Goal: Information Seeking & Learning: Learn about a topic

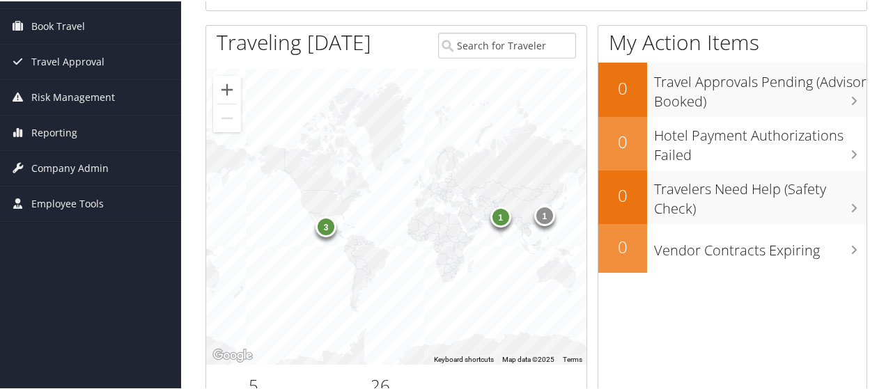
scroll to position [137, 0]
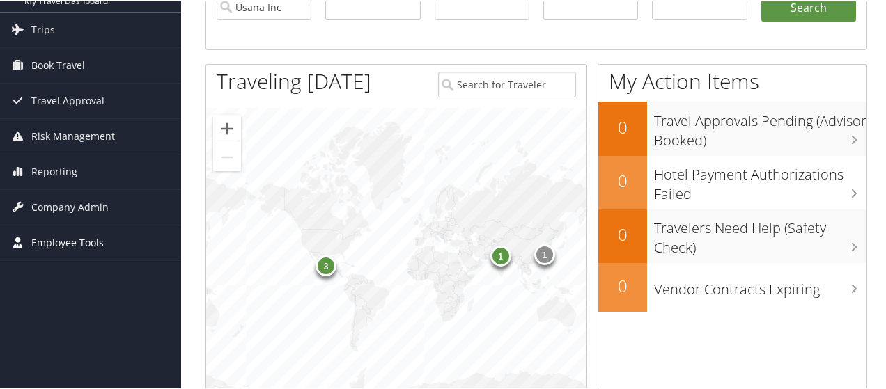
click at [52, 236] on span "Employee Tools" at bounding box center [67, 241] width 72 height 35
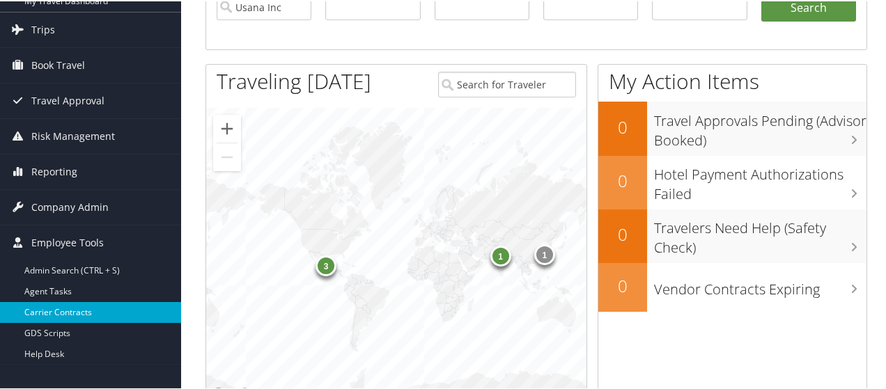
click at [47, 302] on link "Carrier Contracts" at bounding box center [90, 311] width 181 height 21
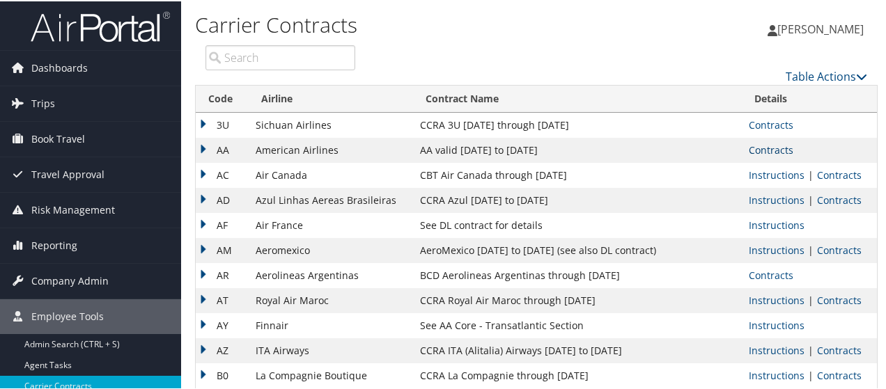
click at [769, 144] on link "Contracts" at bounding box center [771, 148] width 45 height 13
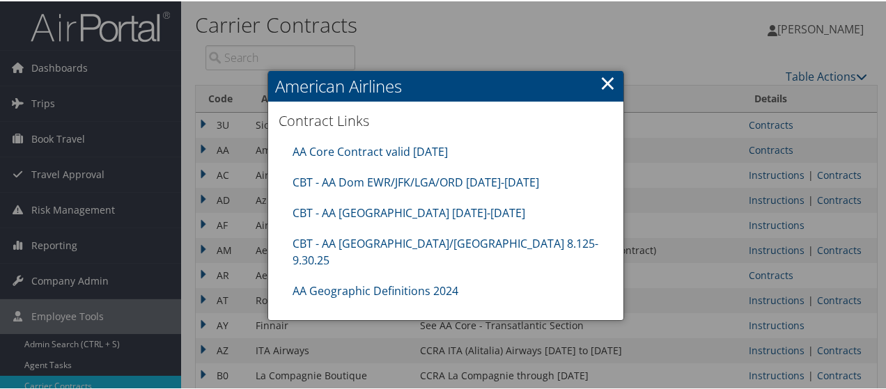
click at [601, 77] on link "×" at bounding box center [608, 82] width 16 height 28
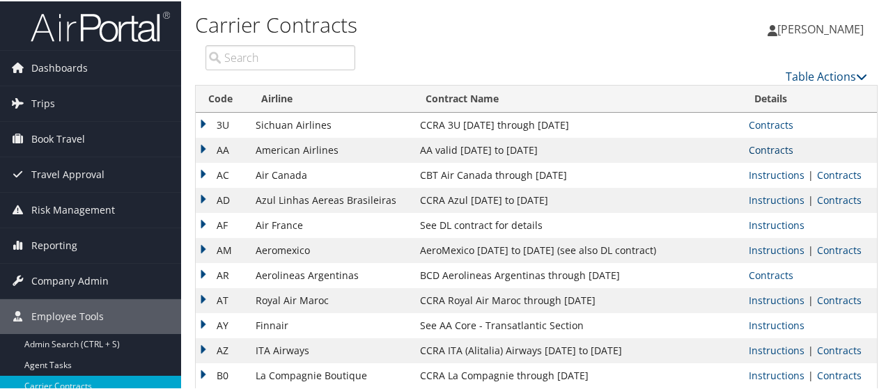
click at [761, 153] on link "Contracts" at bounding box center [771, 148] width 45 height 13
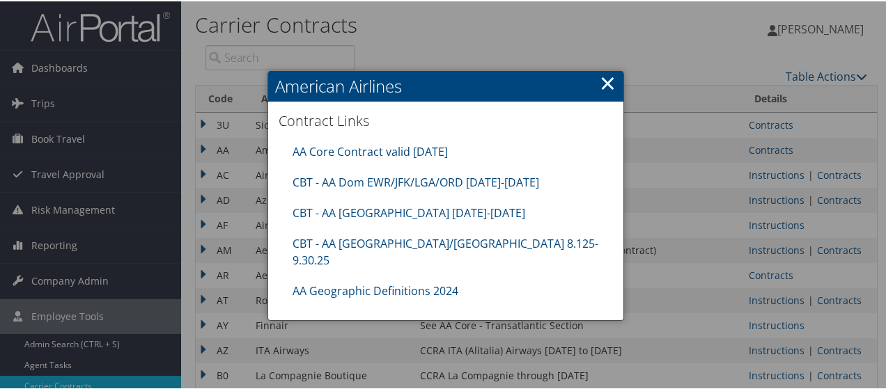
click at [605, 79] on link "×" at bounding box center [608, 82] width 16 height 28
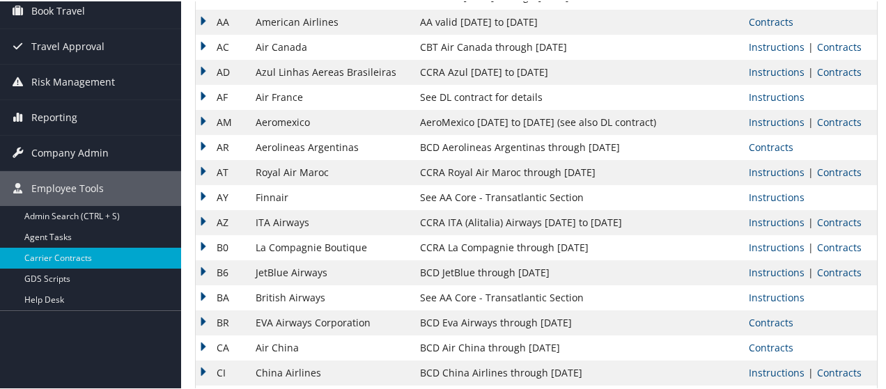
scroll to position [142, 0]
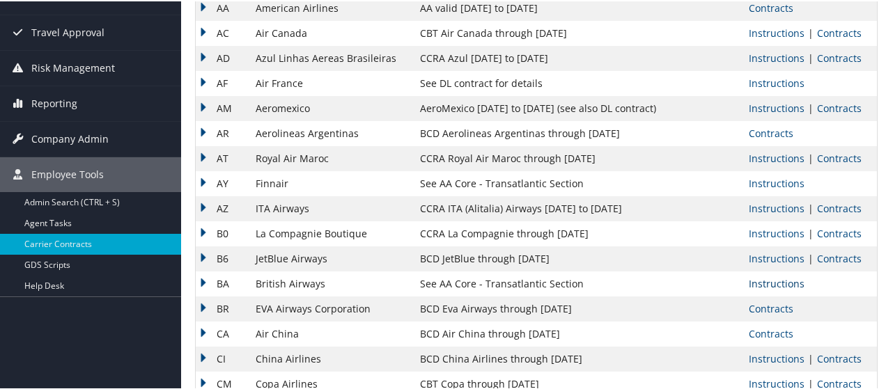
click at [766, 279] on link "Instructions" at bounding box center [777, 282] width 56 height 13
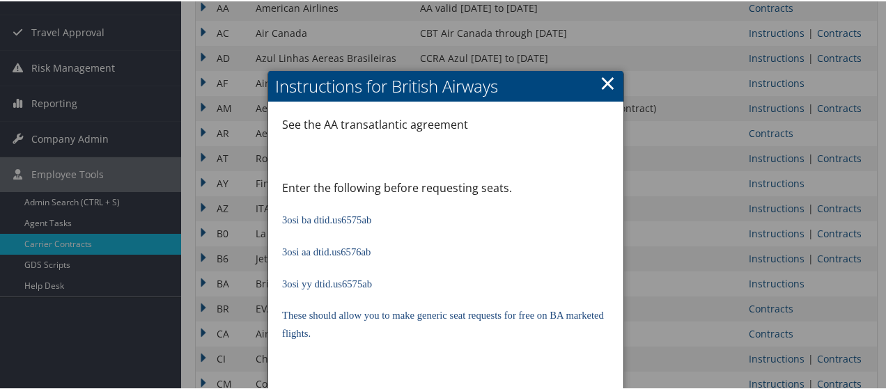
click at [607, 77] on link "×" at bounding box center [608, 82] width 16 height 28
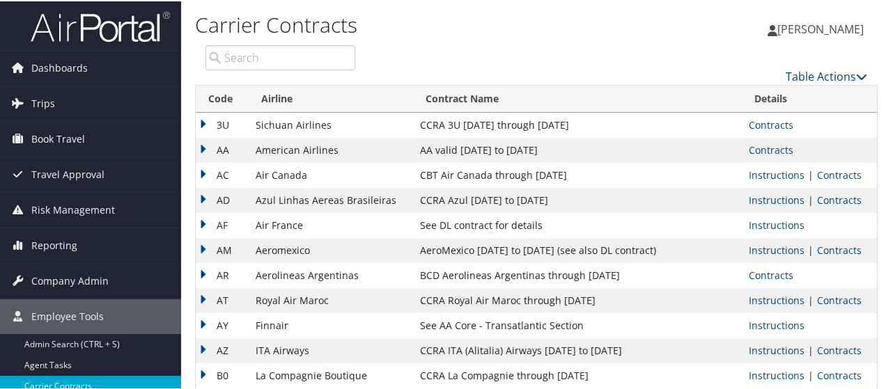
scroll to position [4, 0]
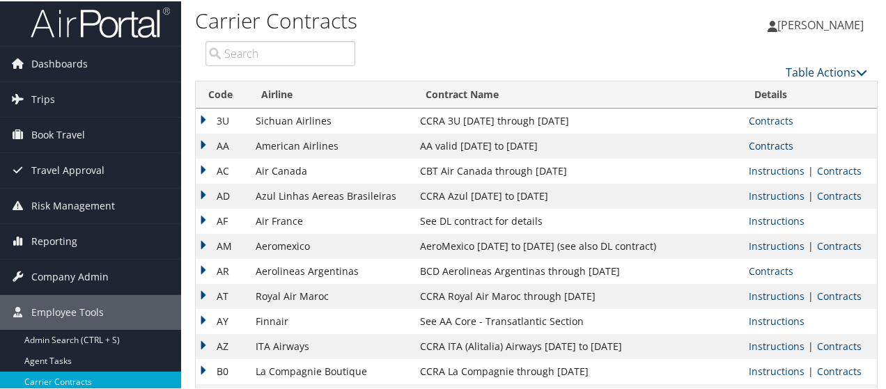
click at [763, 141] on link "Contracts" at bounding box center [771, 144] width 45 height 13
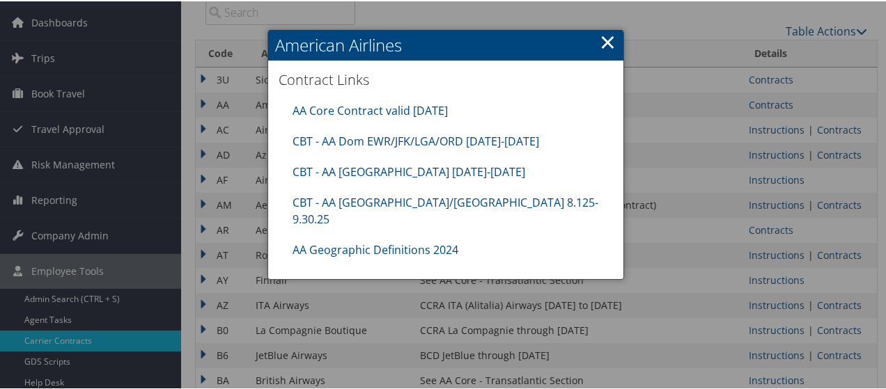
scroll to position [6, 0]
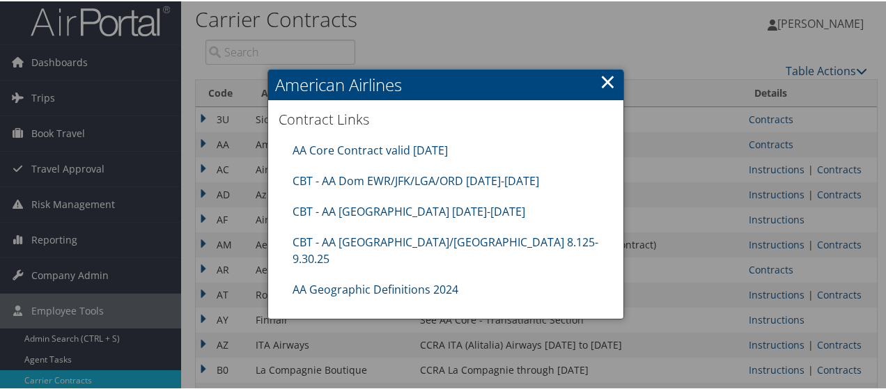
click at [597, 42] on div at bounding box center [446, 194] width 892 height 389
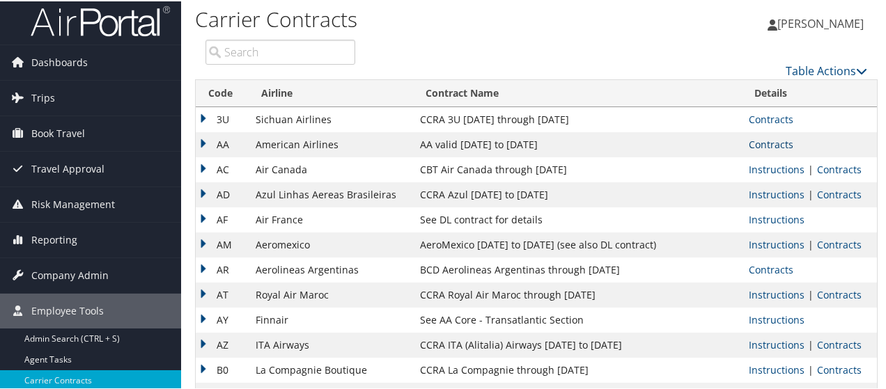
click at [759, 140] on link "Contracts" at bounding box center [771, 143] width 45 height 13
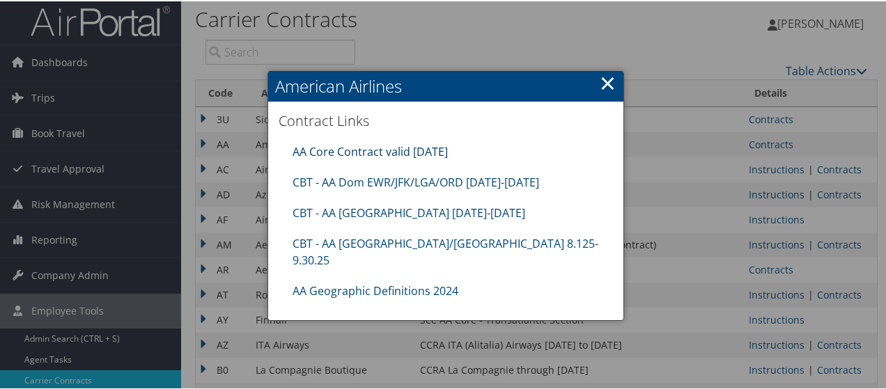
click at [354, 146] on link "AA Core Contract valid 30jun26" at bounding box center [370, 150] width 155 height 15
click at [600, 83] on link "×" at bounding box center [608, 82] width 16 height 28
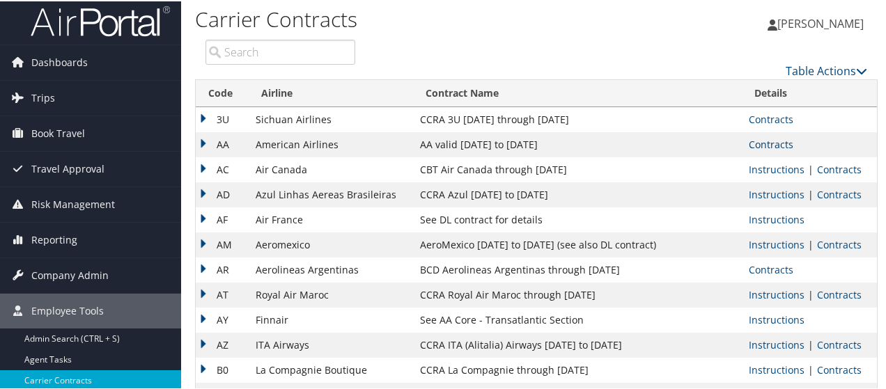
click at [756, 142] on link "Contracts" at bounding box center [771, 143] width 45 height 13
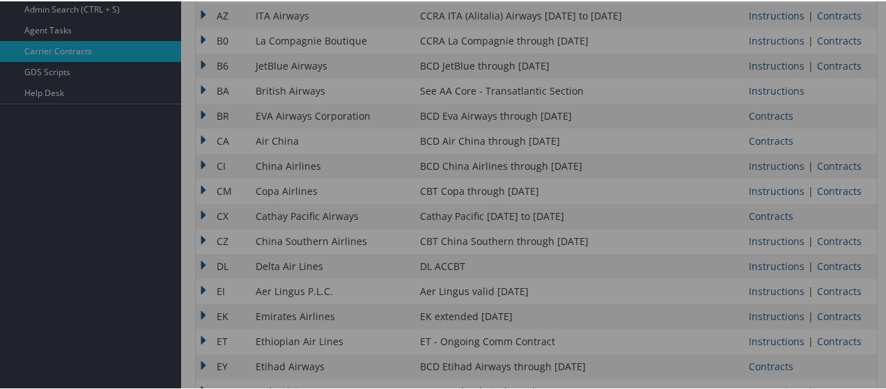
scroll to position [343, 0]
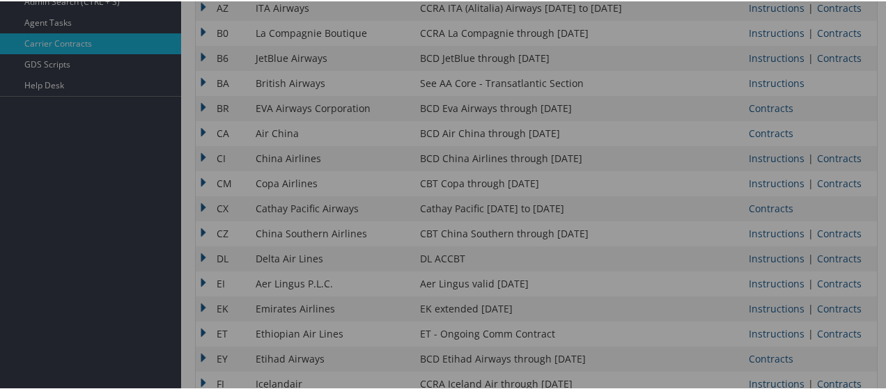
click at [774, 80] on div at bounding box center [446, 194] width 892 height 389
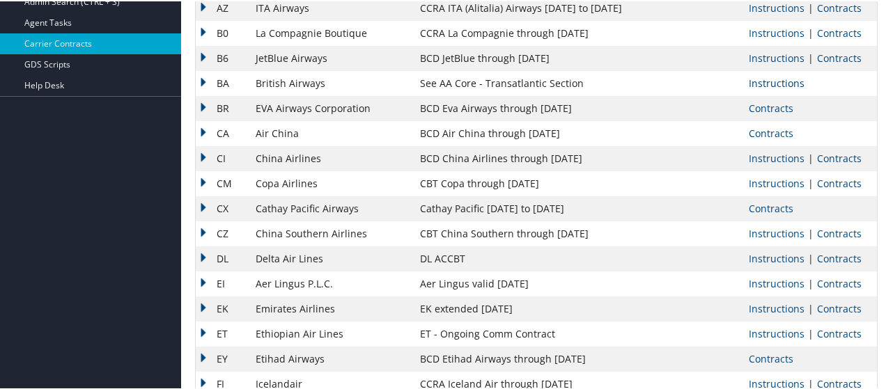
click at [774, 80] on link "Instructions" at bounding box center [777, 81] width 56 height 13
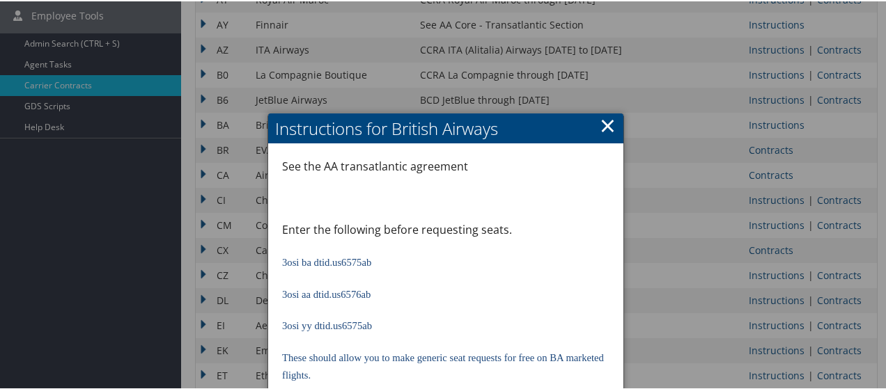
scroll to position [303, 0]
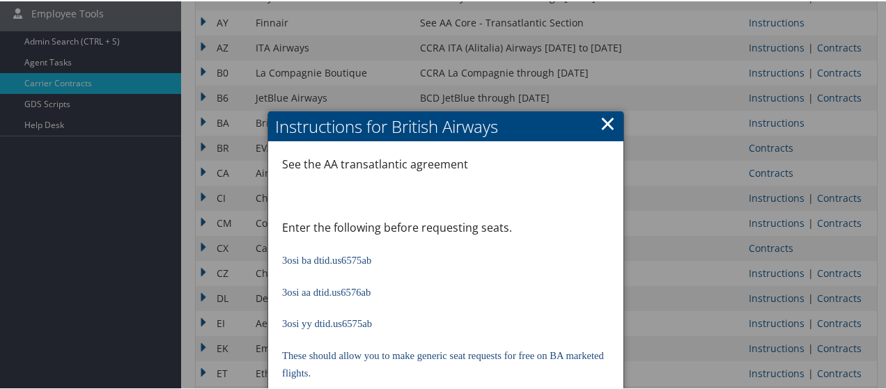
click at [603, 123] on link "×" at bounding box center [608, 122] width 16 height 28
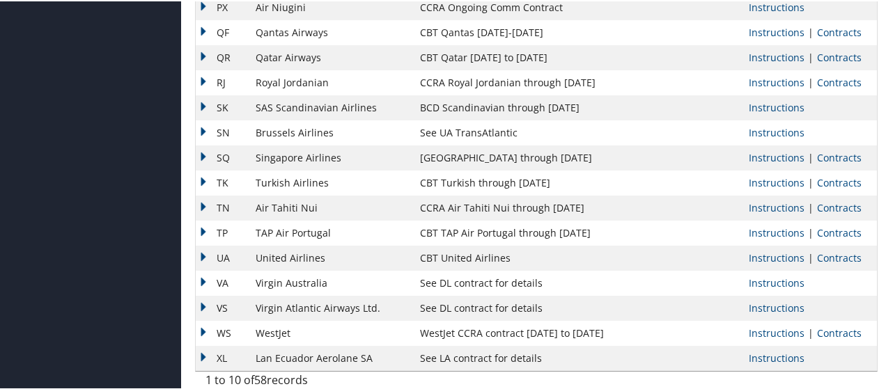
scroll to position [1200, 0]
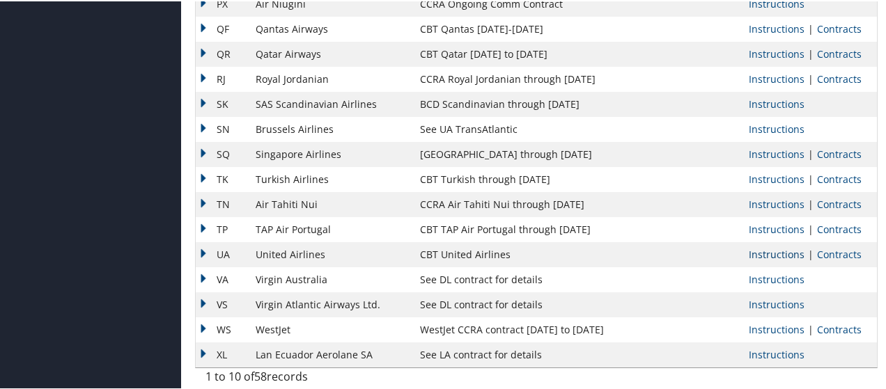
click at [779, 251] on link "Instructions" at bounding box center [777, 253] width 56 height 13
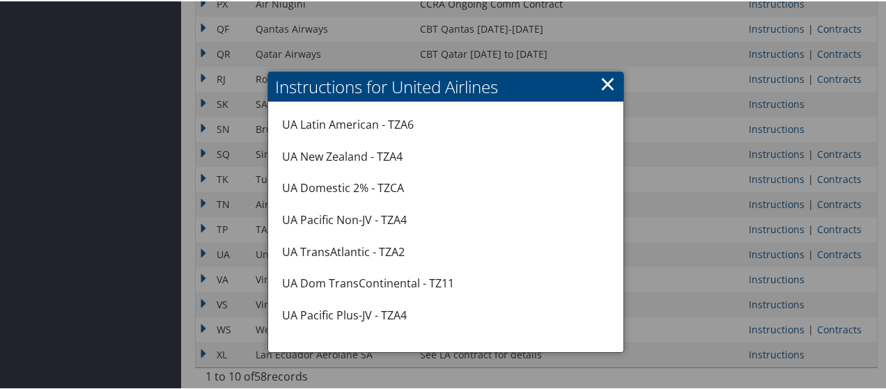
click at [594, 82] on h2 "Instructions for United Airlines" at bounding box center [445, 85] width 355 height 31
click at [600, 82] on link "×" at bounding box center [608, 82] width 16 height 28
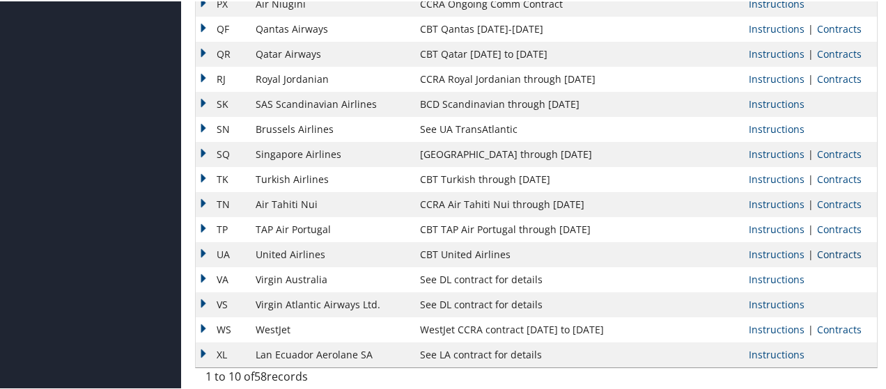
click at [830, 250] on link "Contracts" at bounding box center [839, 253] width 45 height 13
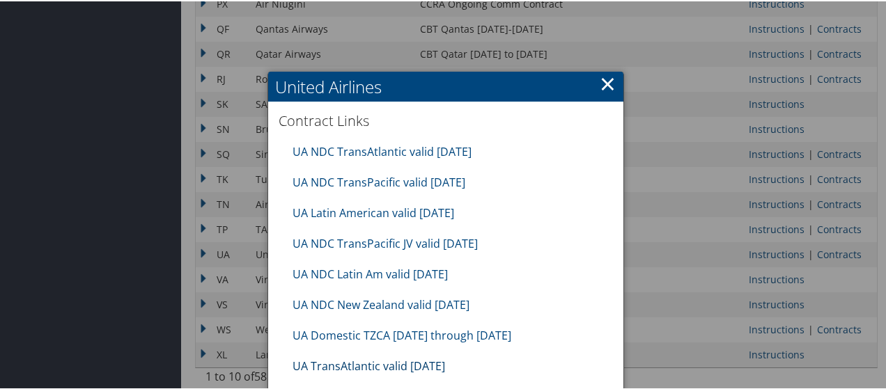
click at [340, 365] on link "UA TransAtlantic valid Sep2025" at bounding box center [369, 364] width 153 height 15
click at [600, 79] on link "×" at bounding box center [608, 82] width 16 height 28
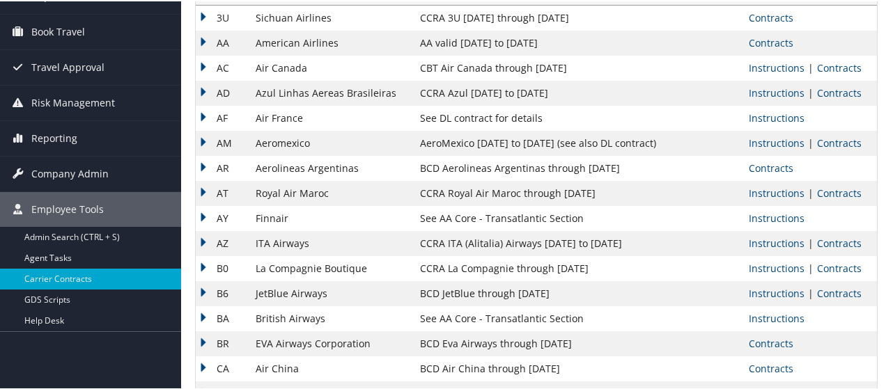
scroll to position [96, 0]
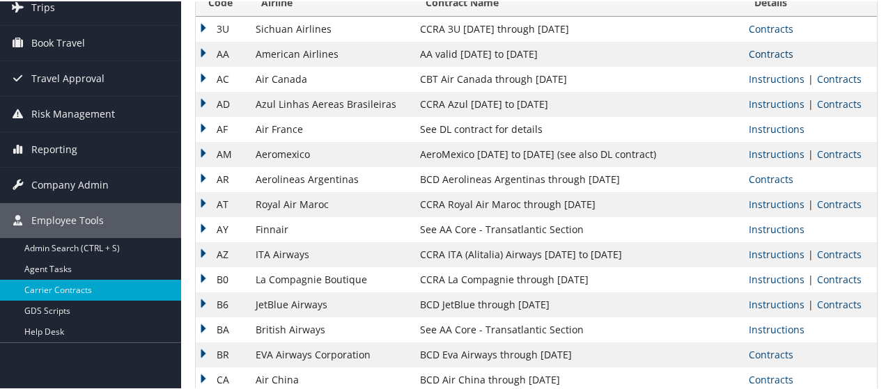
click at [766, 49] on link "Contracts" at bounding box center [771, 52] width 45 height 13
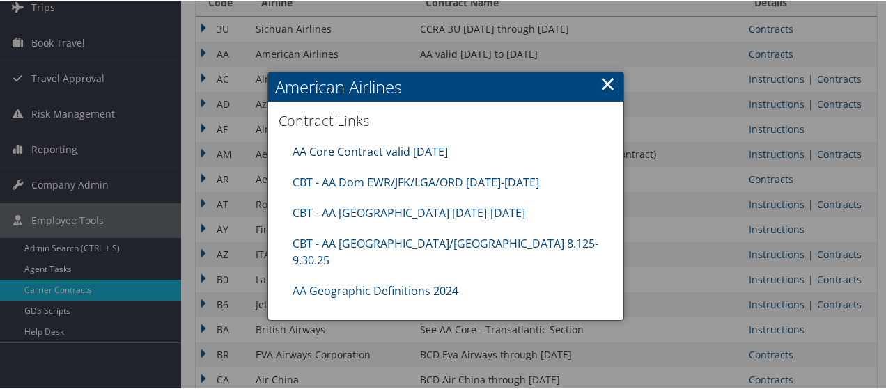
click at [352, 146] on link "AA Core Contract valid 30jun26" at bounding box center [370, 150] width 155 height 15
